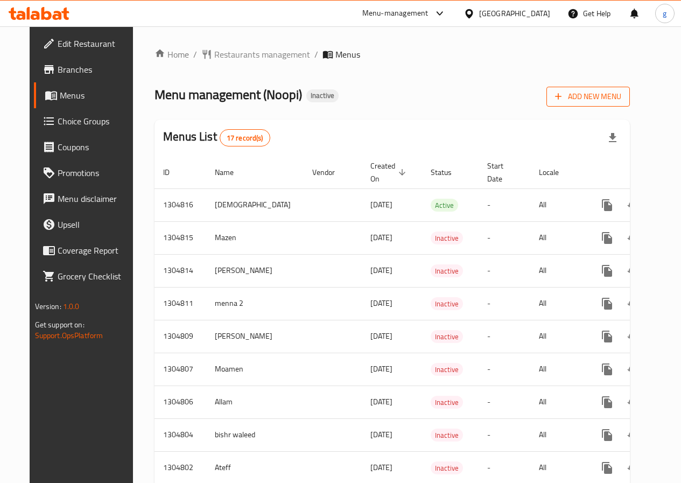
click at [617, 99] on span "Add New Menu" at bounding box center [588, 96] width 66 height 13
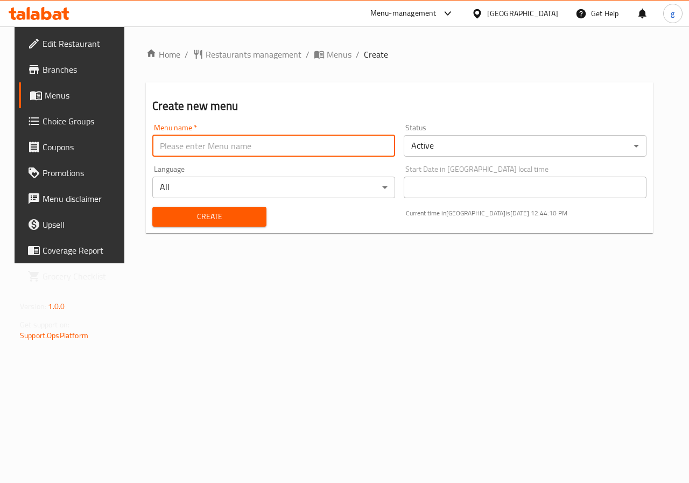
click at [277, 137] on input "text" at bounding box center [273, 146] width 243 height 22
type input "جيسوو"
click at [204, 137] on input "جيسوو" at bounding box center [273, 146] width 243 height 22
click at [230, 213] on span "Create" at bounding box center [209, 216] width 96 height 13
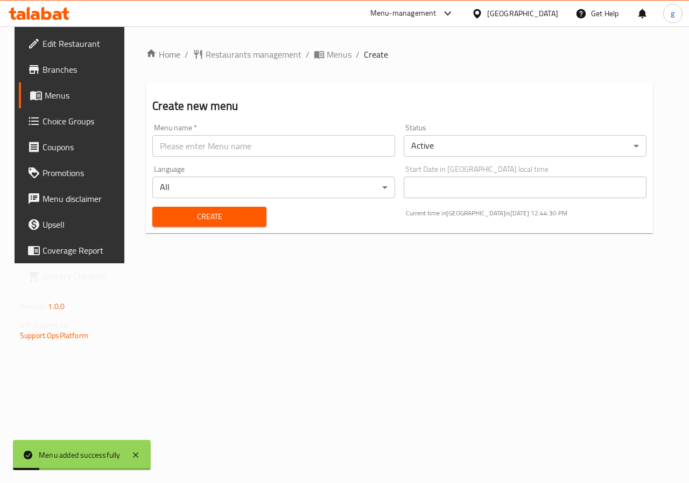
drag, startPoint x: 138, startPoint y: 451, endPoint x: 23, endPoint y: 244, distance: 237.0
click at [31, 264] on body "Menu added successfully ​ Menu-management [GEOGRAPHIC_DATA] Get Help g Edit Res…" at bounding box center [344, 254] width 689 height 456
click at [45, 94] on span "Menus" at bounding box center [83, 95] width 76 height 13
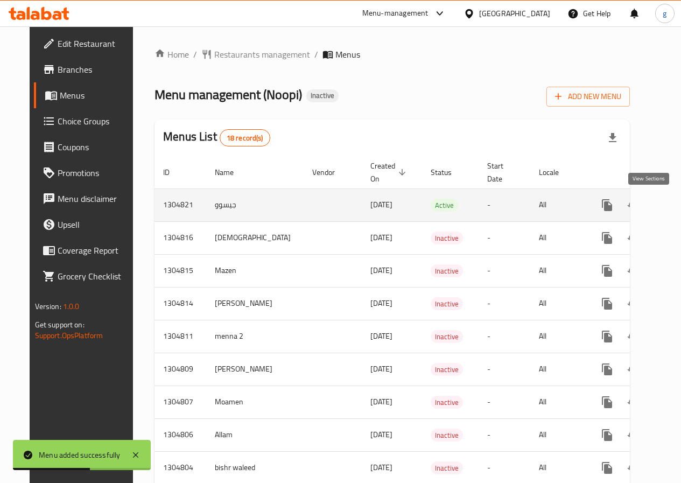
click at [678, 207] on icon "enhanced table" at bounding box center [684, 205] width 13 height 13
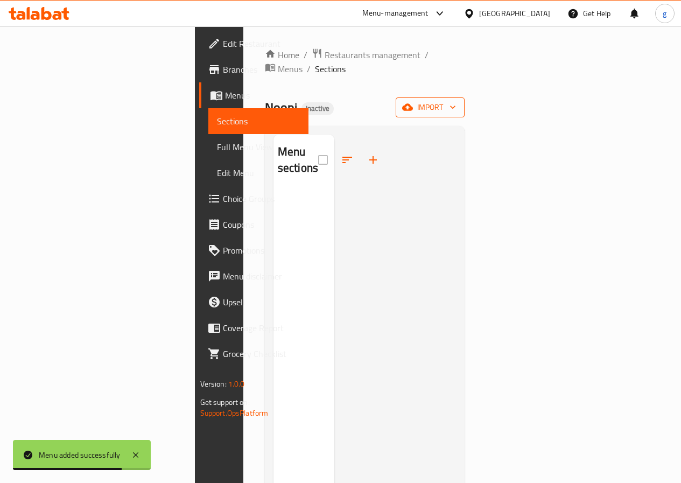
click at [456, 101] on span "import" at bounding box center [430, 107] width 52 height 13
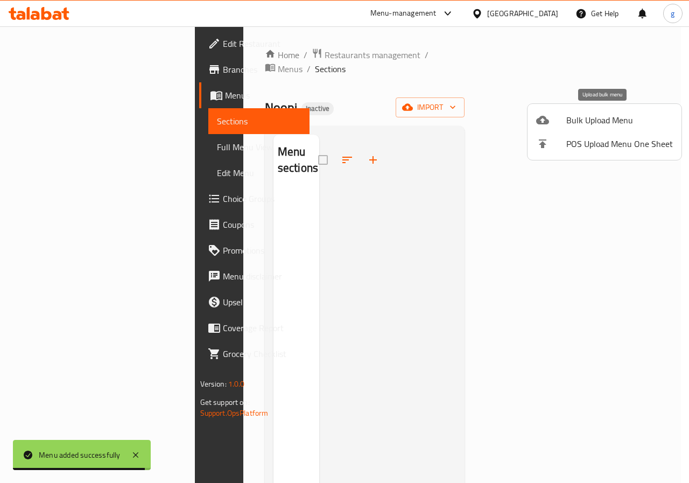
click at [573, 117] on span "Bulk Upload Menu" at bounding box center [619, 120] width 107 height 13
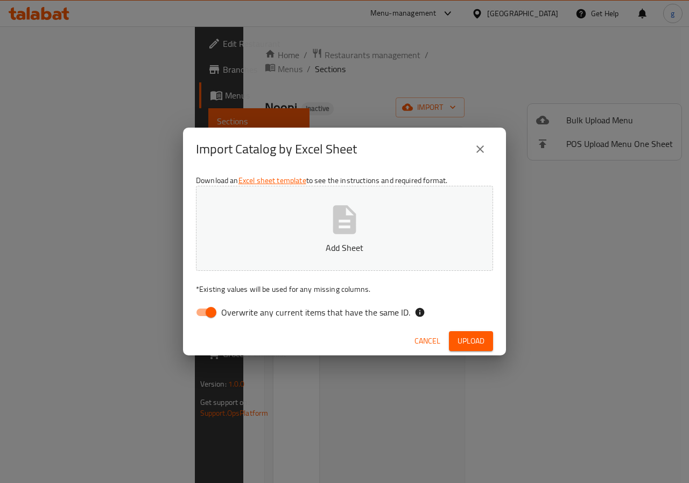
click at [208, 318] on input "Overwrite any current items that have the same ID." at bounding box center [210, 312] width 61 height 20
checkbox input "false"
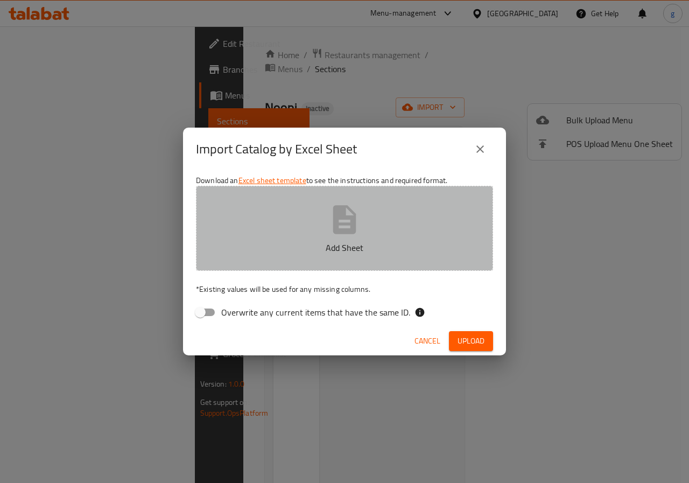
click at [273, 237] on button "Add Sheet" at bounding box center [344, 228] width 297 height 85
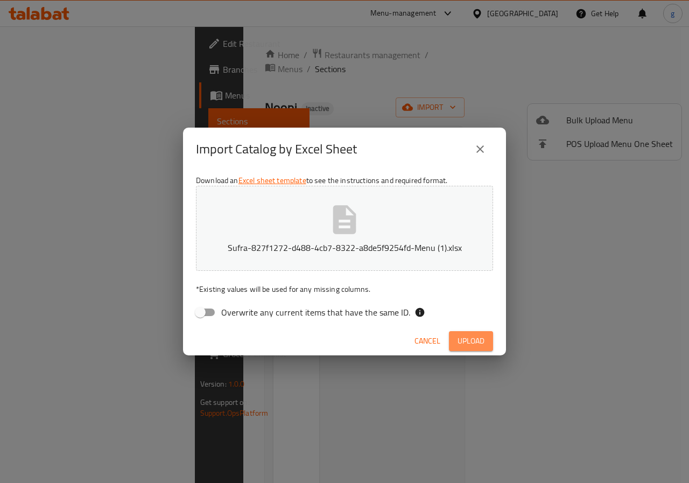
click at [467, 336] on span "Upload" at bounding box center [470, 340] width 27 height 13
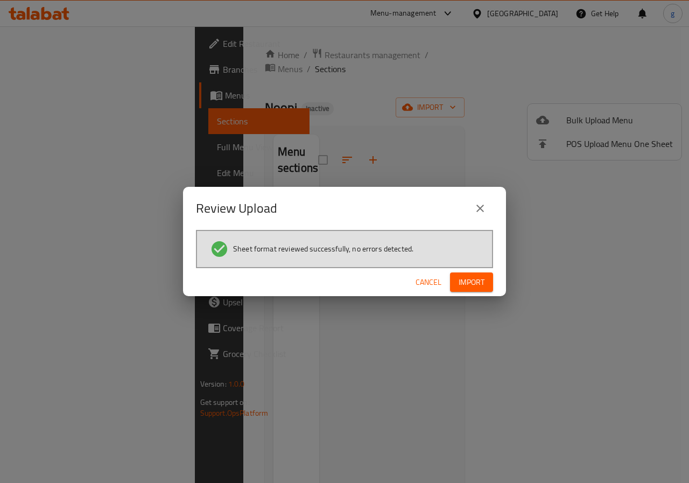
click at [469, 291] on button "Import" at bounding box center [471, 282] width 43 height 20
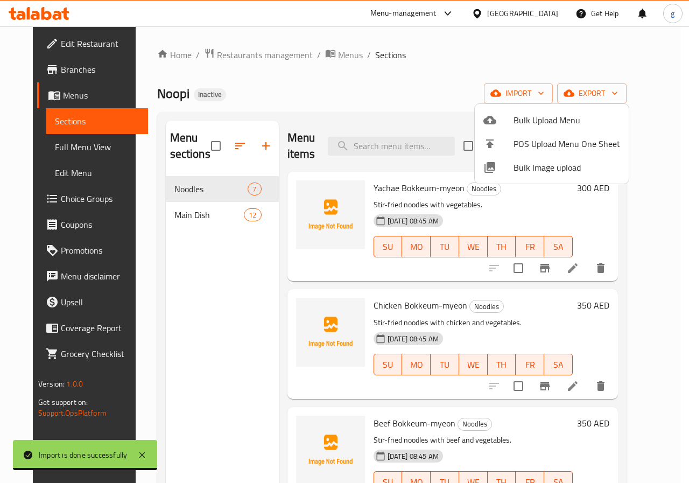
drag, startPoint x: 645, startPoint y: 209, endPoint x: 648, endPoint y: 228, distance: 19.6
click at [648, 228] on div at bounding box center [344, 241] width 689 height 483
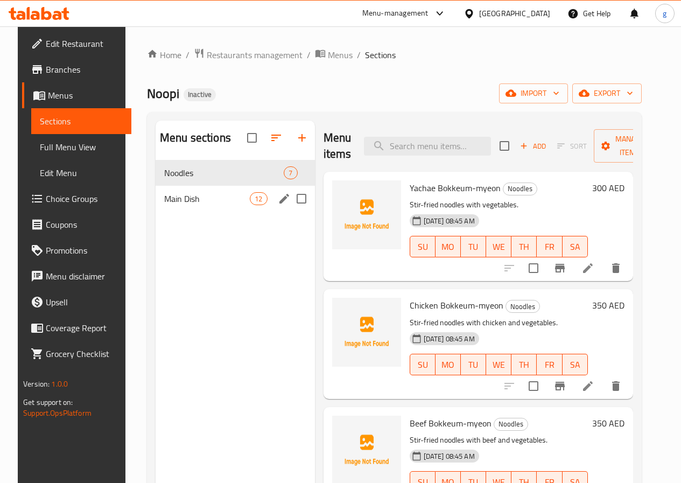
click at [180, 206] on div "Main Dish 12" at bounding box center [235, 199] width 159 height 26
